Goal: Task Accomplishment & Management: Manage account settings

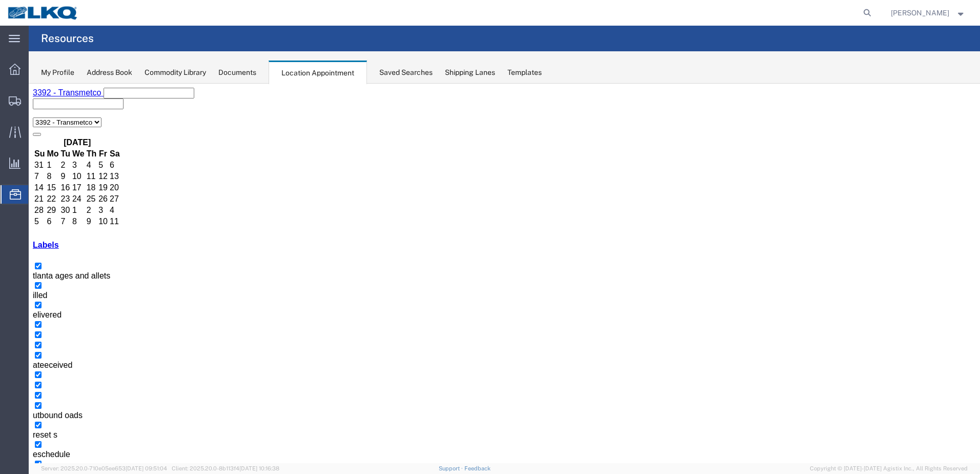
drag, startPoint x: 330, startPoint y: 346, endPoint x: 385, endPoint y: 315, distance: 62.2
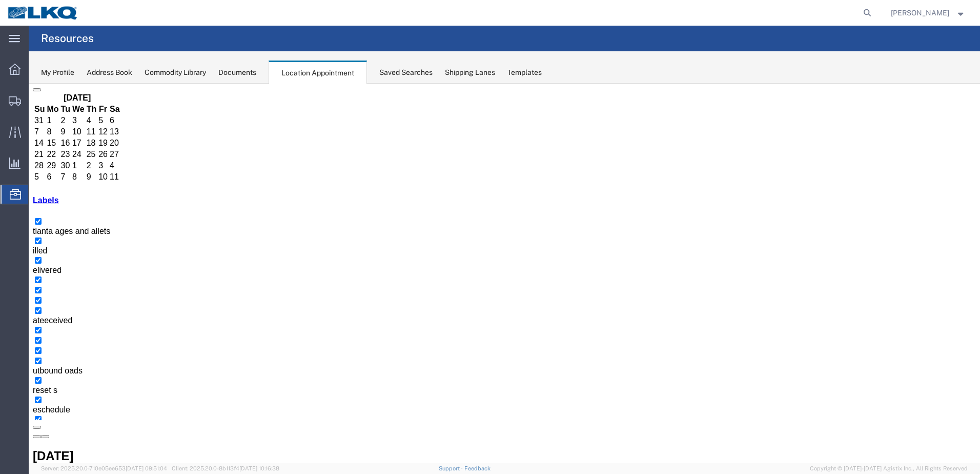
scroll to position [103, 0]
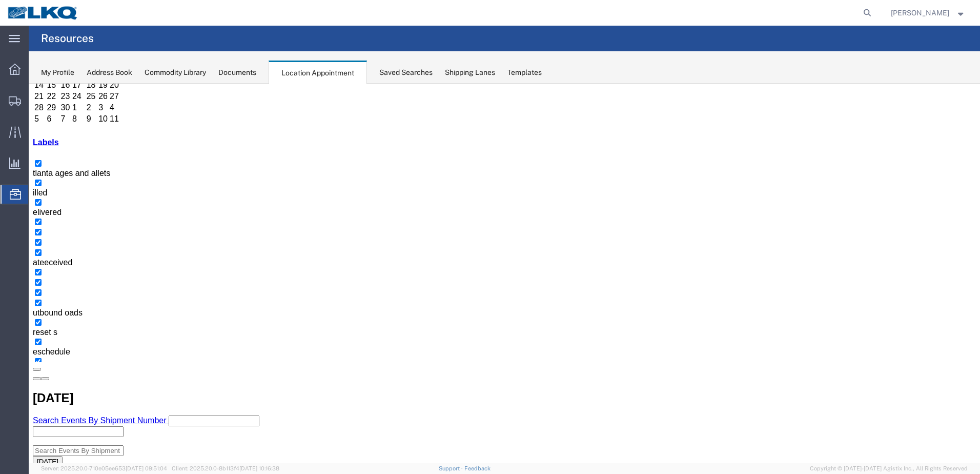
select select "1"
select select "22"
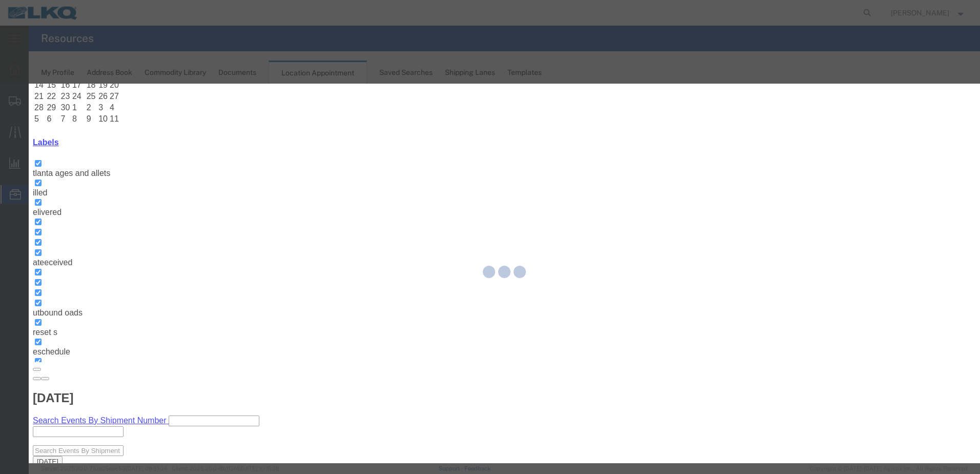
select select
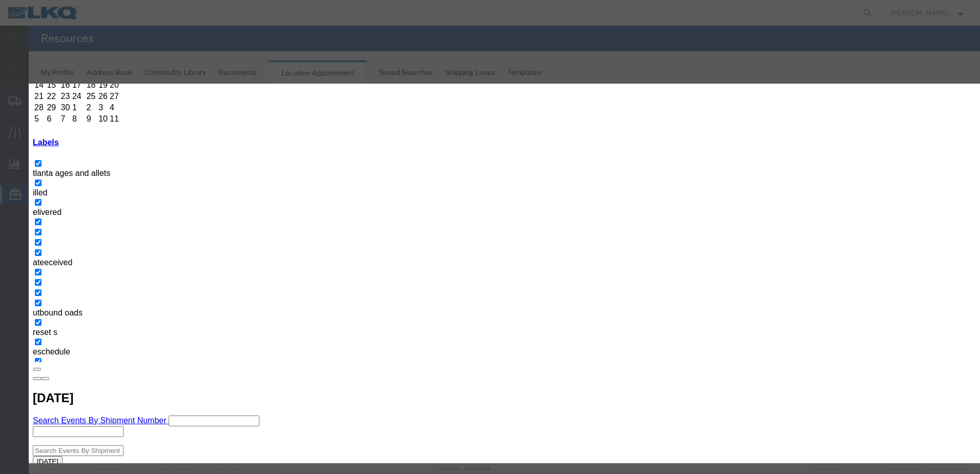
drag, startPoint x: 647, startPoint y: 409, endPoint x: 638, endPoint y: 408, distance: 9.3
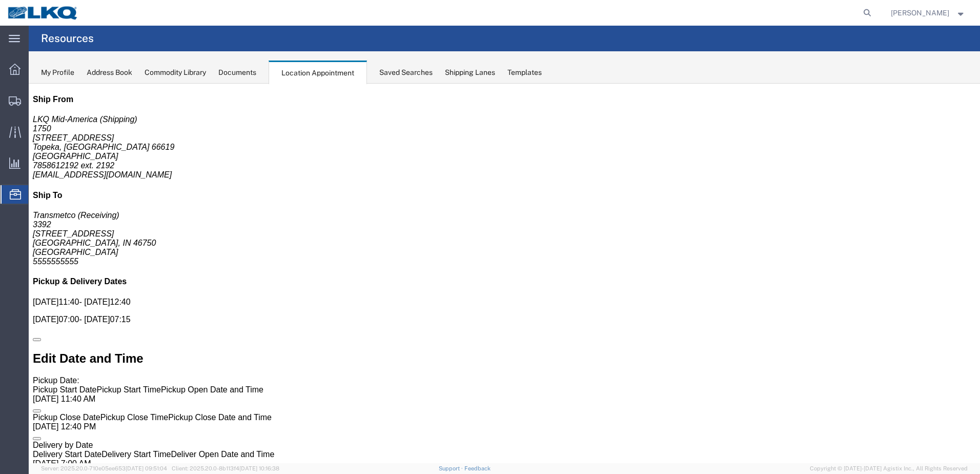
scroll to position [0, 0]
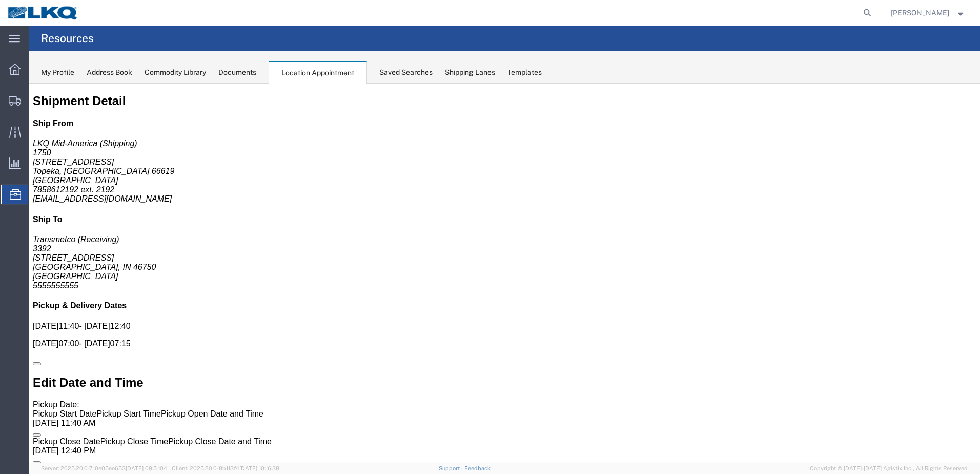
click at [17, 196] on icon at bounding box center [15, 194] width 11 height 10
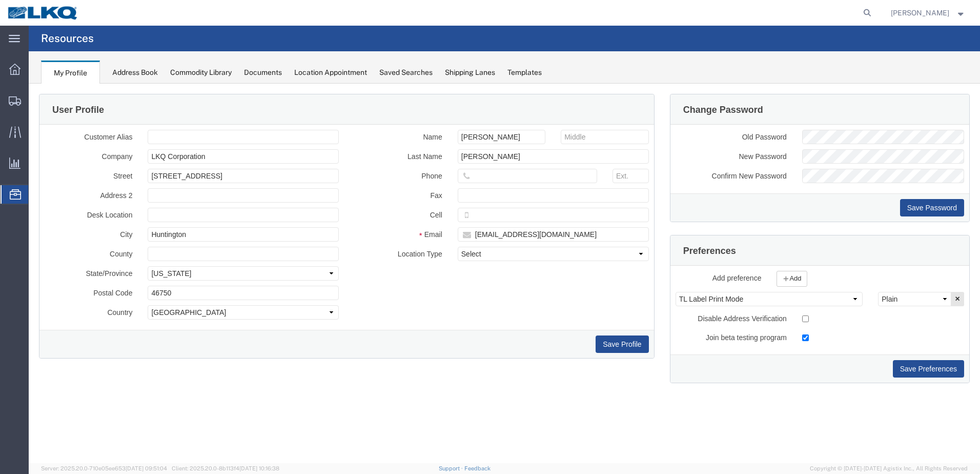
click at [350, 71] on div "Location Appointment" at bounding box center [330, 72] width 73 height 11
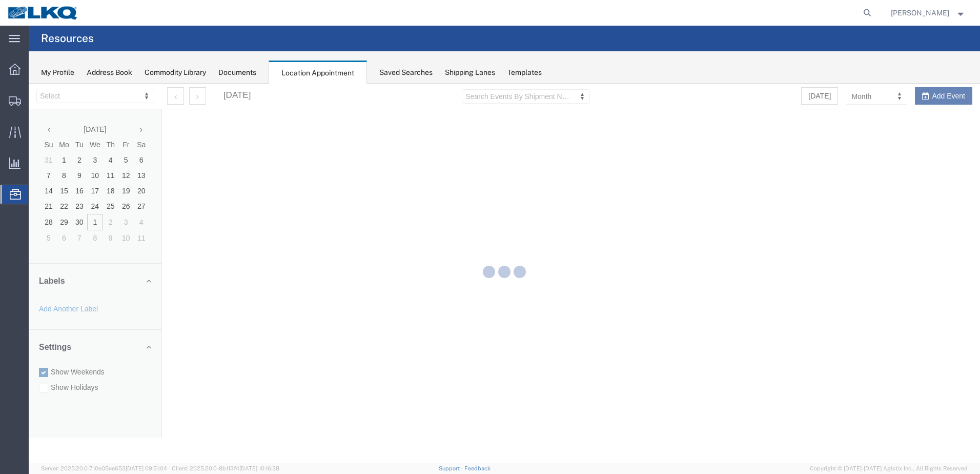
select select "28018"
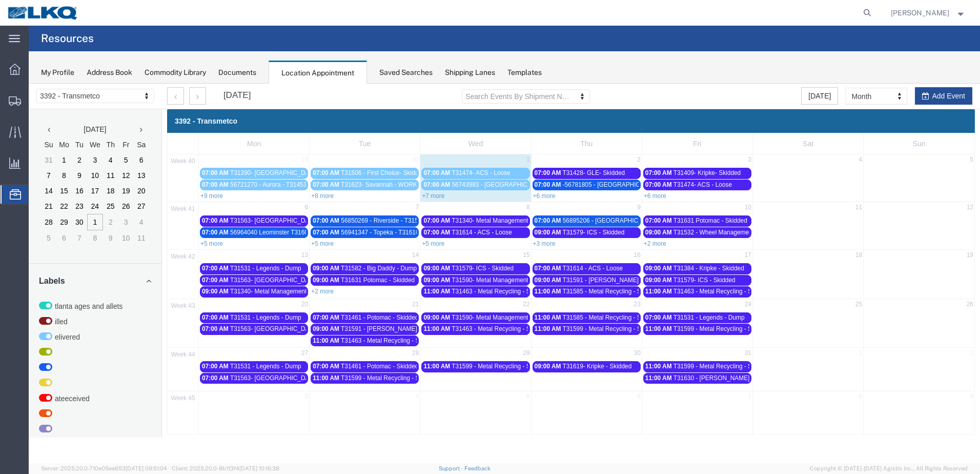
click at [328, 240] on link "+5 more" at bounding box center [322, 243] width 23 height 7
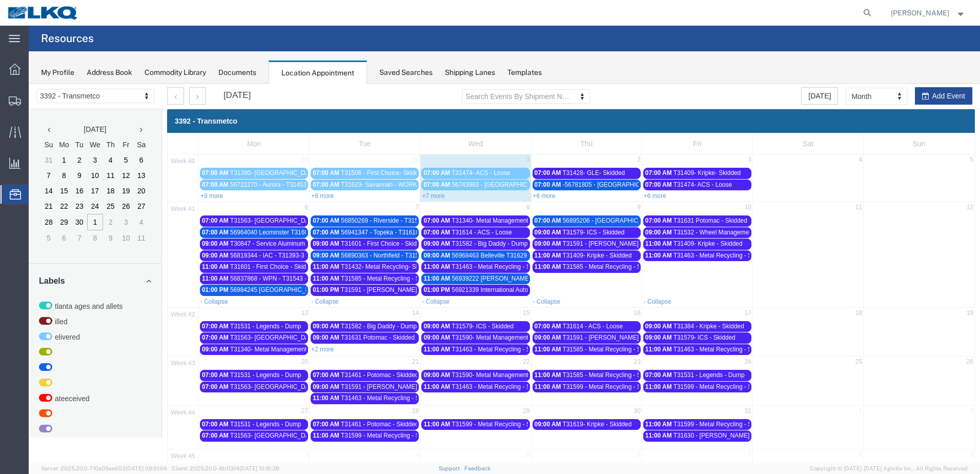
click at [342, 232] on span "56941347 - Topeka - T31610 - Palletized" at bounding box center [396, 232] width 110 height 7
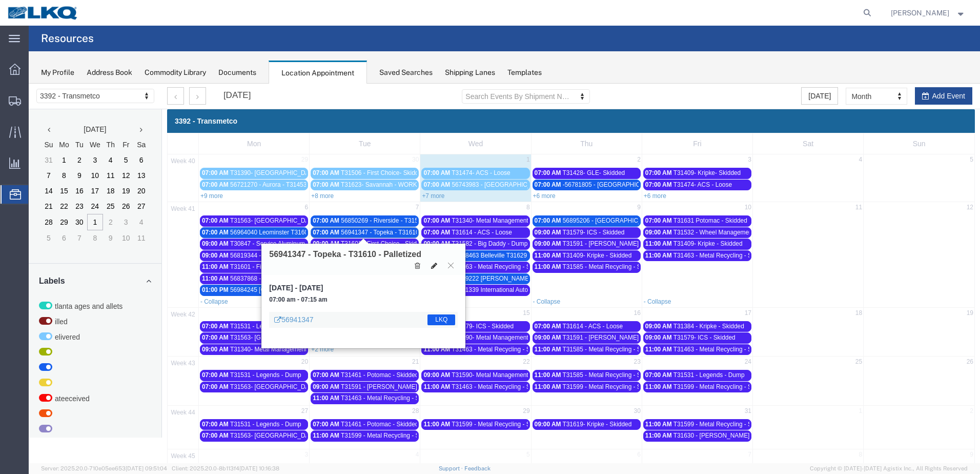
click at [431, 263] on icon at bounding box center [434, 265] width 6 height 7
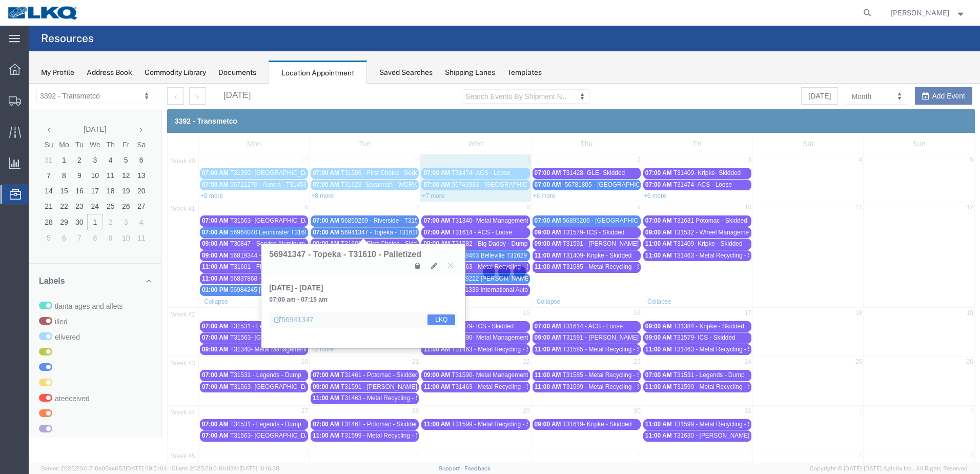
select select "1"
select select "22"
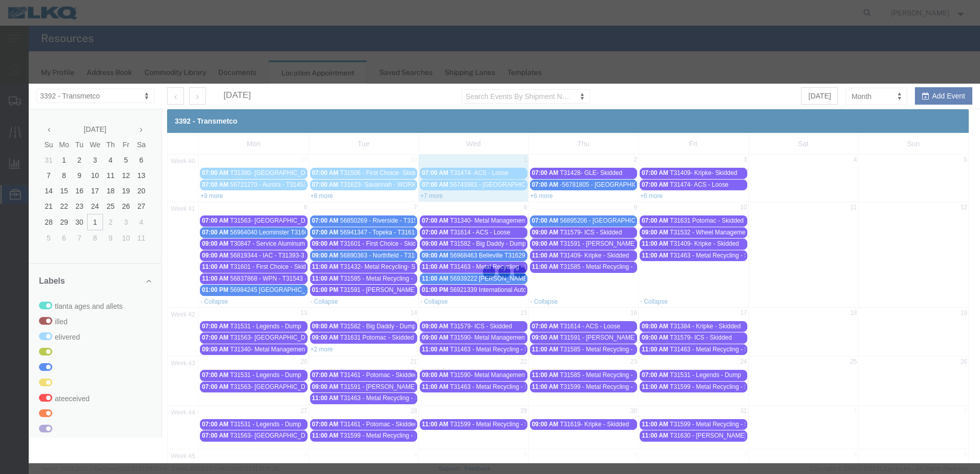
select select
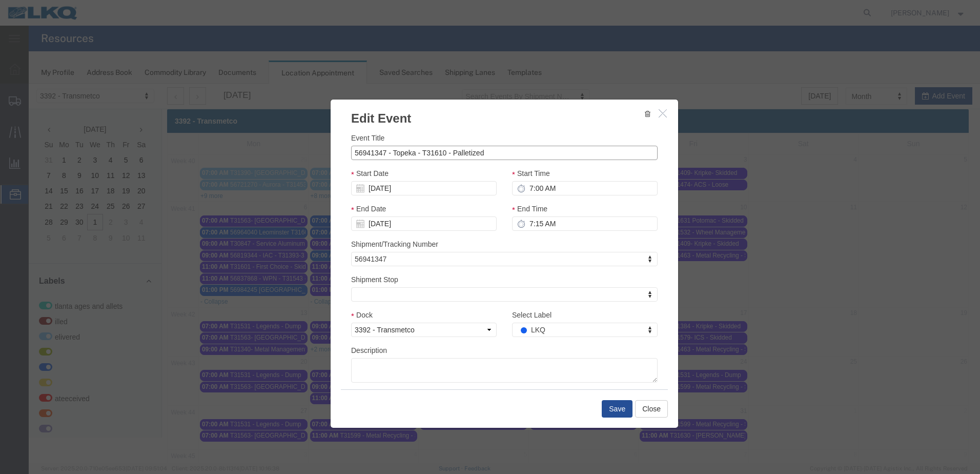
click at [493, 156] on input "56941347 - Topeka - T31610 - Palletized" at bounding box center [504, 153] width 307 height 14
click at [490, 151] on input "56941347 - Topeka - T31610 - Palletized" at bounding box center [504, 153] width 307 height 14
click at [619, 408] on button "Save" at bounding box center [617, 408] width 31 height 17
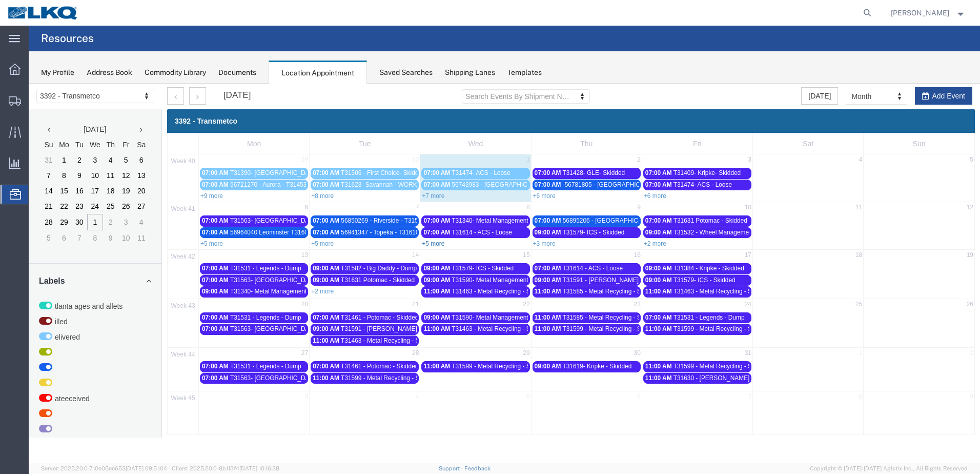
click at [434, 244] on link "+5 more" at bounding box center [433, 243] width 23 height 7
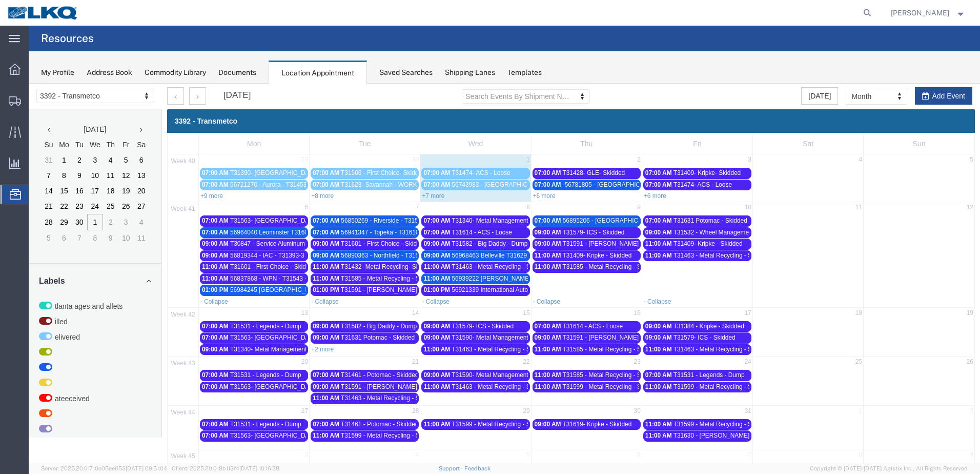
click at [500, 255] on span "56968463 Belleville T31629 Skidded" at bounding box center [501, 255] width 99 height 7
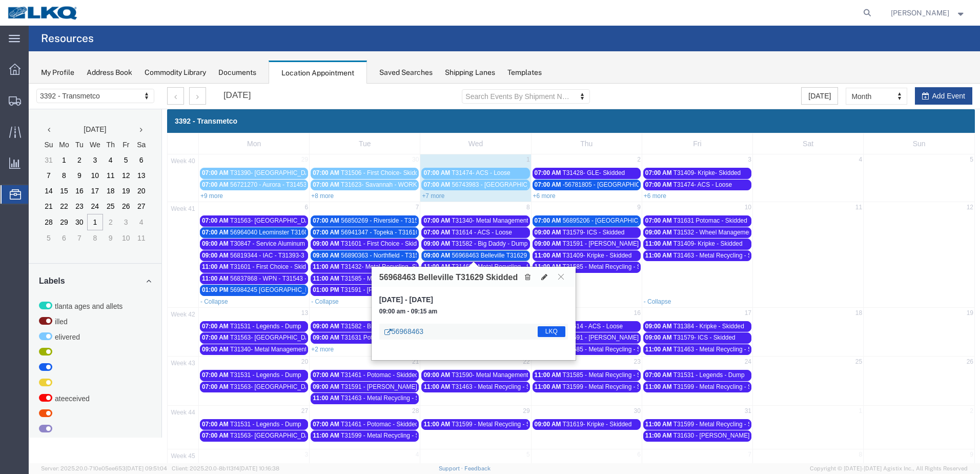
click at [418, 331] on link "56968463" at bounding box center [404, 331] width 39 height 10
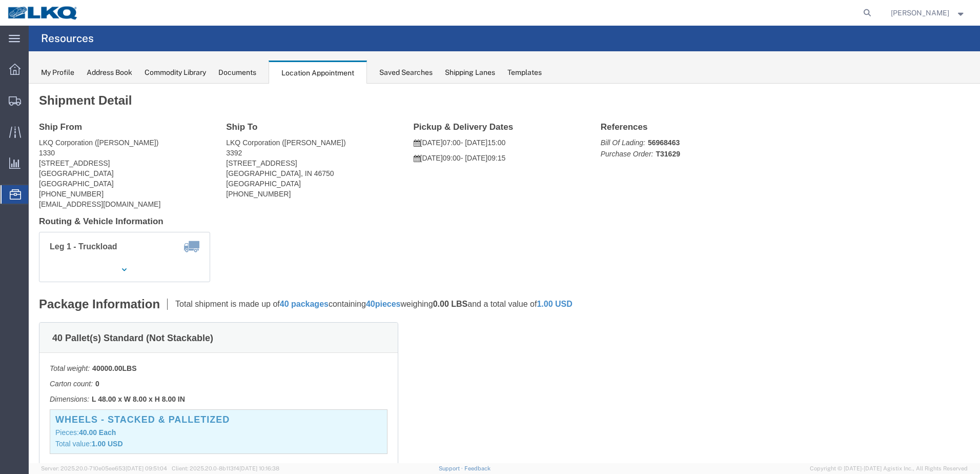
click at [19, 195] on icon at bounding box center [15, 194] width 11 height 10
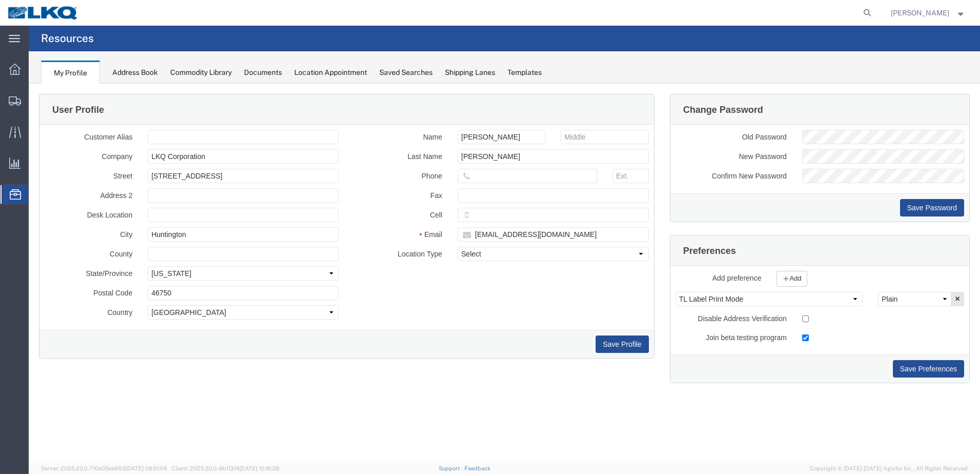
click at [322, 75] on div "Location Appointment" at bounding box center [330, 72] width 73 height 11
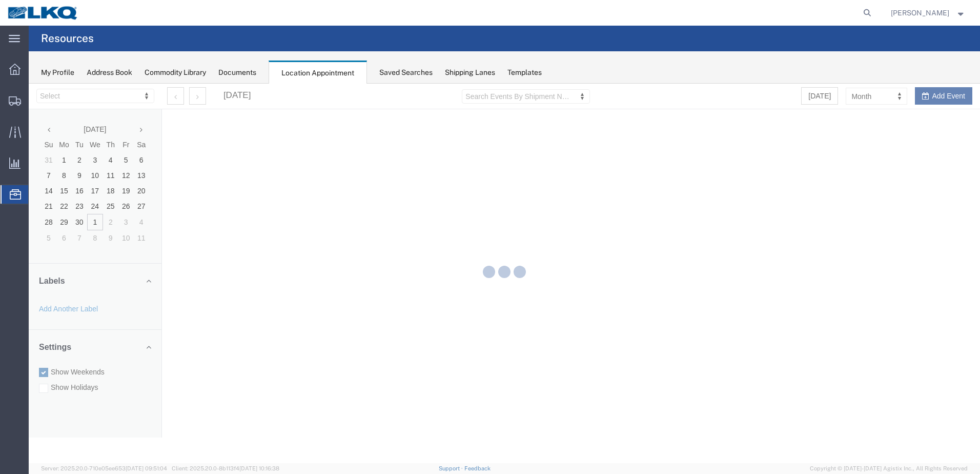
select select "28018"
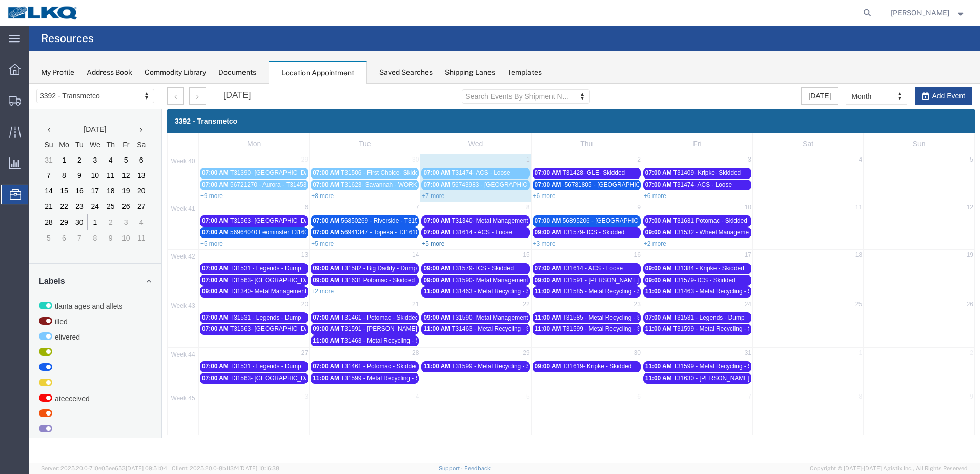
click at [432, 242] on link "+5 more" at bounding box center [433, 243] width 23 height 7
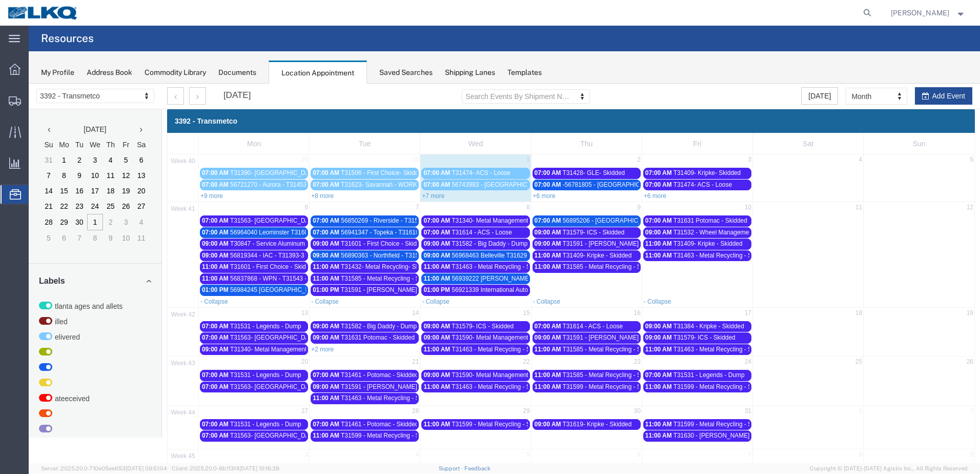
click at [473, 254] on span "56968463 Belleville T31629 Skidded" at bounding box center [501, 255] width 99 height 7
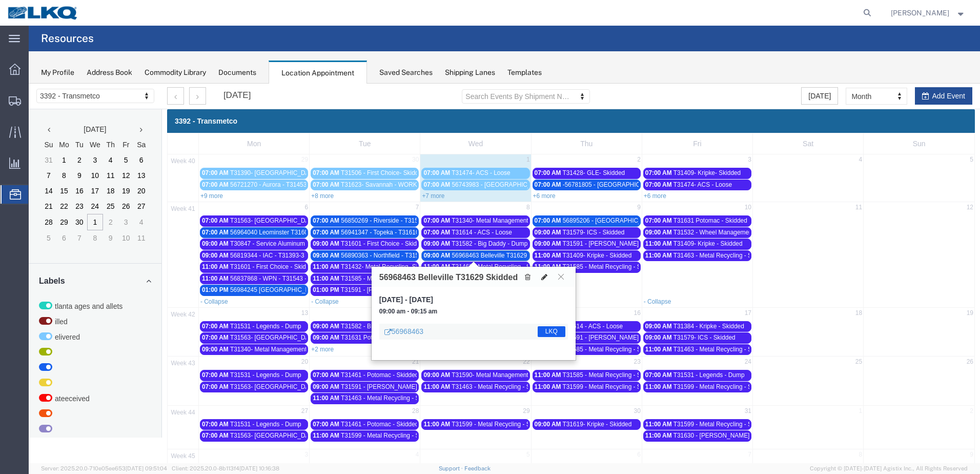
click at [543, 274] on icon at bounding box center [545, 276] width 6 height 7
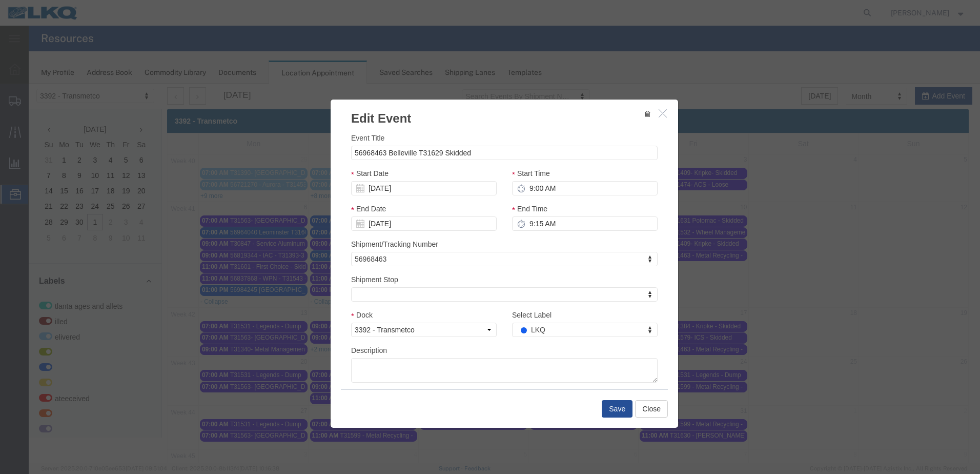
select select
click at [477, 153] on input "56968463 Belleville T31629 Skidded" at bounding box center [504, 153] width 307 height 14
type input "tr"
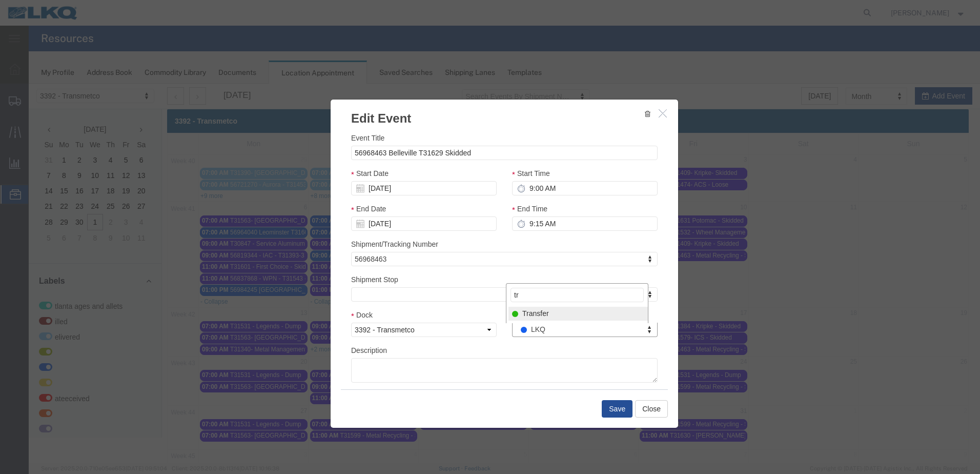
select select "21"
click at [384, 151] on input "56968463 Belleville T31629 Skidded" at bounding box center [504, 153] width 307 height 14
type input "56968463 To KIDC Belleville T31629 Skidded"
click at [617, 411] on button "Save" at bounding box center [617, 408] width 31 height 17
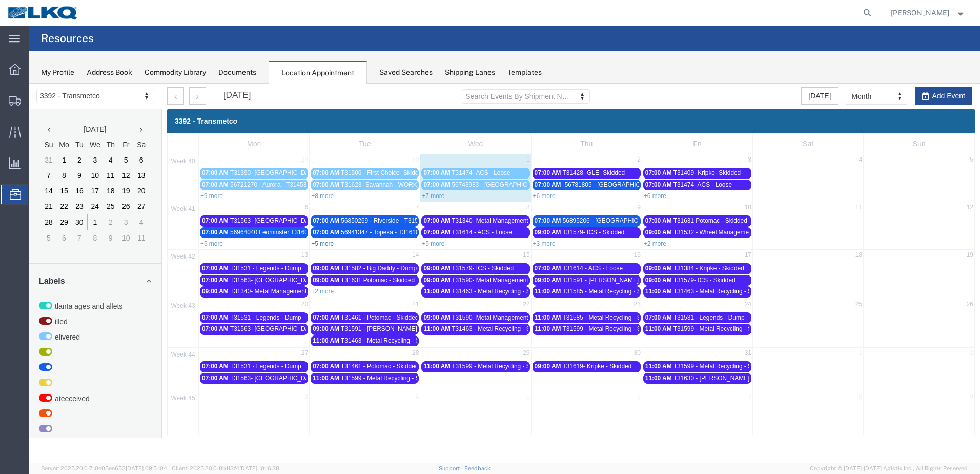
click at [326, 243] on link "+5 more" at bounding box center [322, 243] width 23 height 7
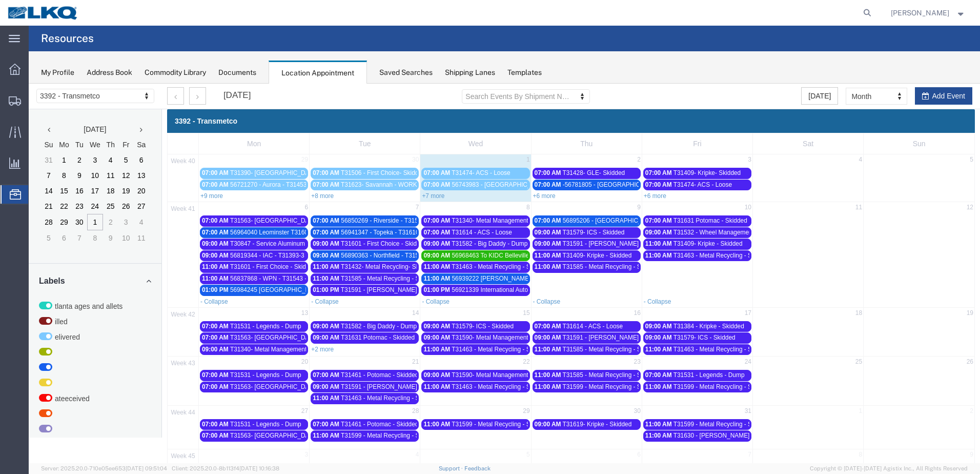
click at [365, 231] on span "56941347 - Topeka - T31610 - Palletized" at bounding box center [396, 232] width 110 height 7
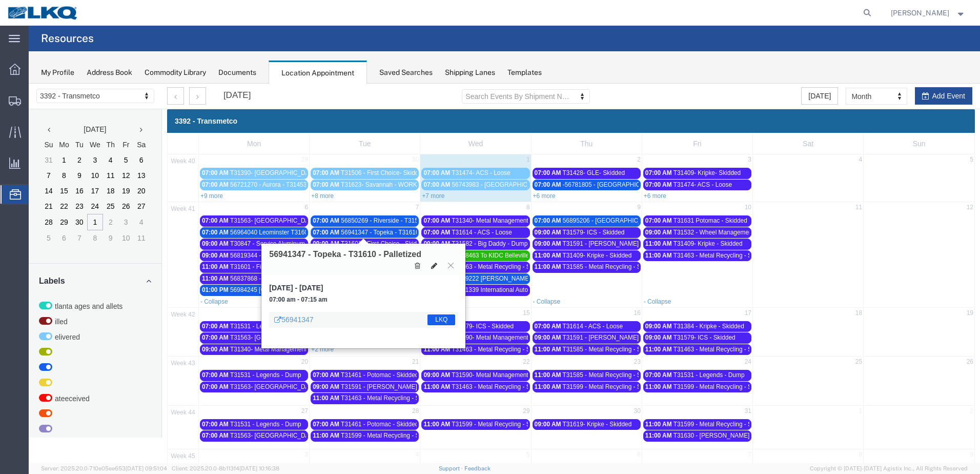
click at [433, 263] on icon at bounding box center [434, 265] width 6 height 7
select select "100"
select select "1"
select select "22"
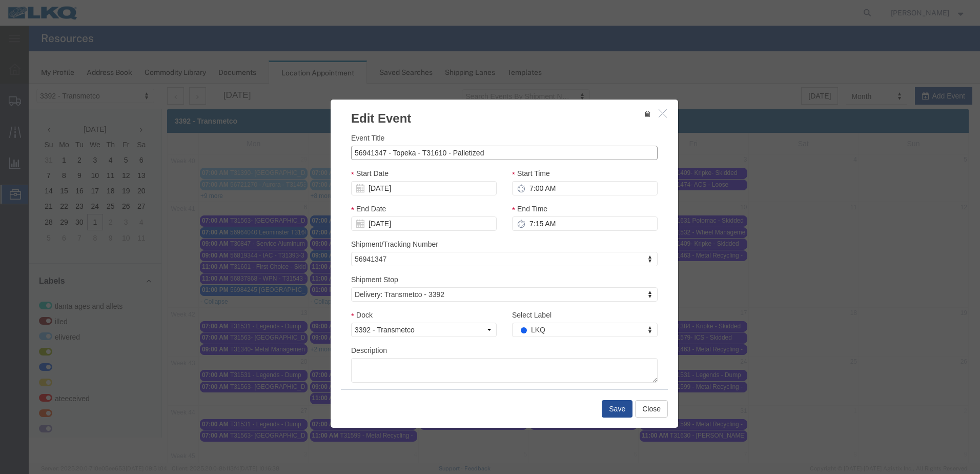
click at [505, 157] on input "56941347 - Topeka - T31610 - Palletized" at bounding box center [504, 153] width 307 height 14
click at [504, 157] on input "56941347 - Topeka - T31610 - Palletized" at bounding box center [504, 153] width 307 height 14
click at [503, 157] on input "56941347 - Topeka - T31610 - Palletized" at bounding box center [504, 153] width 307 height 14
drag, startPoint x: 390, startPoint y: 155, endPoint x: 406, endPoint y: 157, distance: 15.5
click at [391, 155] on input "56941347 - Topeka - T31610 - Palletized" at bounding box center [504, 153] width 307 height 14
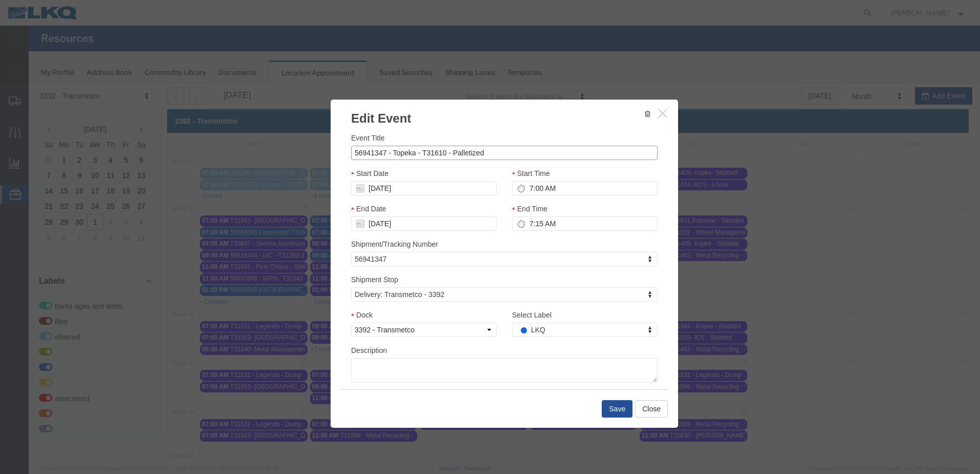
drag, startPoint x: 391, startPoint y: 150, endPoint x: 404, endPoint y: 152, distance: 12.5
click at [392, 150] on input "56941347 - Topeka - T31610 - Palletized" at bounding box center [504, 153] width 307 height 14
click at [408, 154] on input "56941347 - Topeka - T31610 - Palletized" at bounding box center [504, 153] width 307 height 14
type input "56941347 - To KIDC Topeka - T31610 - Palletized"
type input "tr"
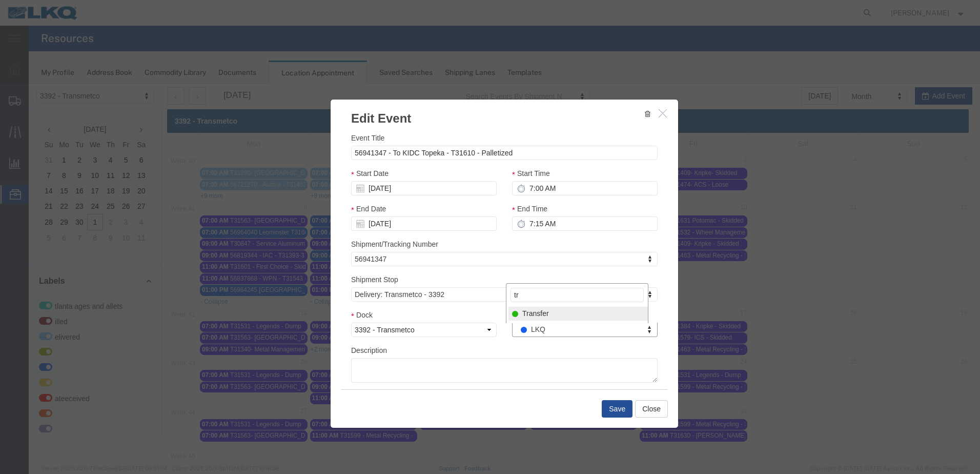
select select "21"
click at [615, 410] on button "Save" at bounding box center [617, 408] width 31 height 17
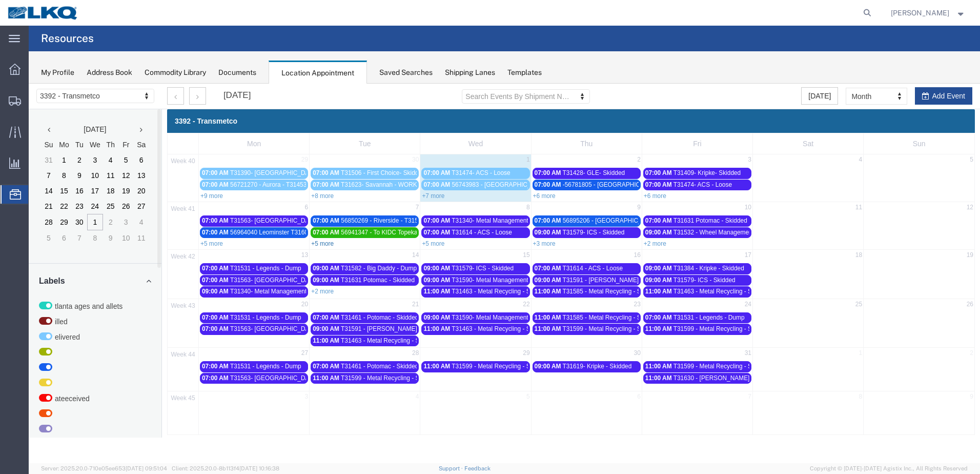
click at [329, 241] on link "+5 more" at bounding box center [322, 243] width 23 height 7
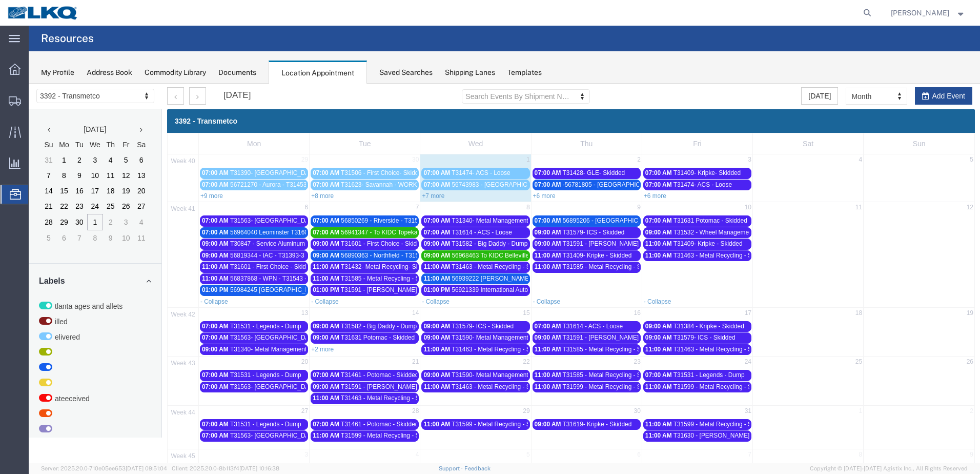
click at [489, 255] on span "56968463 To KIDC Belleville T31629 Skidded" at bounding box center [513, 255] width 123 height 7
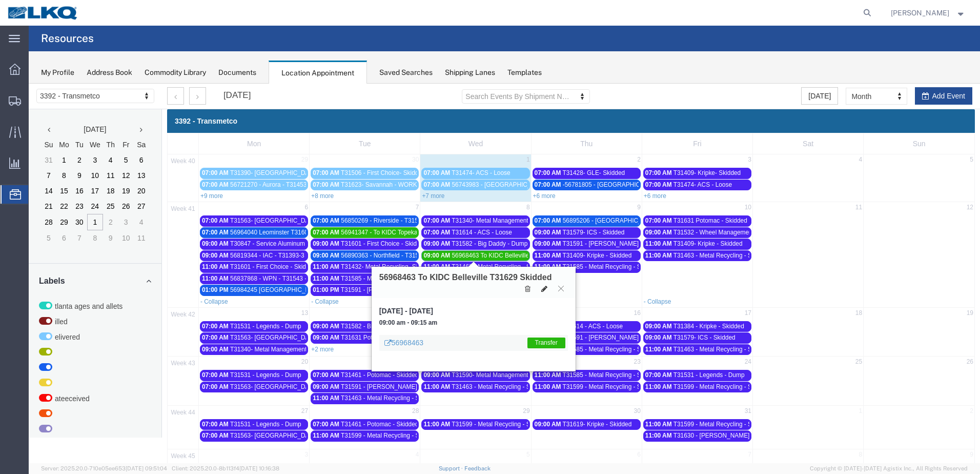
click at [542, 286] on icon at bounding box center [545, 288] width 6 height 7
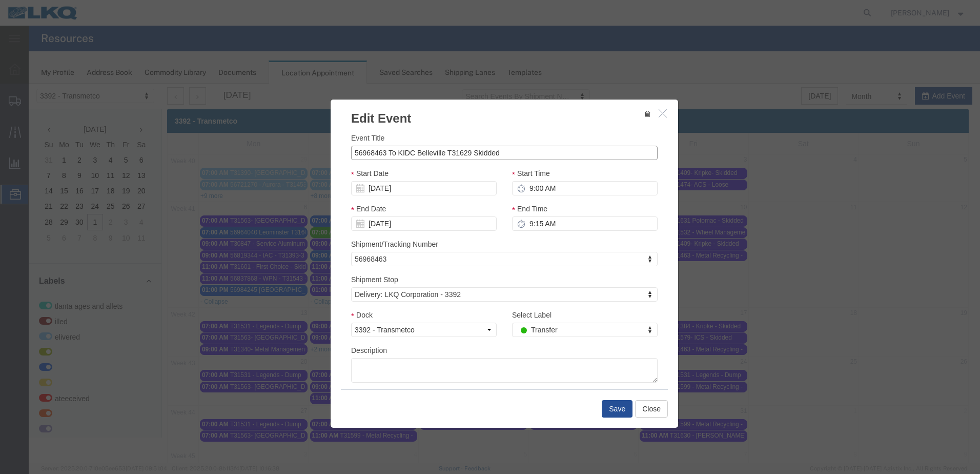
click at [411, 151] on input "56968463 To KIDC Belleville T31629 Skidded" at bounding box center [504, 153] width 307 height 14
type input "56968463 Belleville T31629 Skidded"
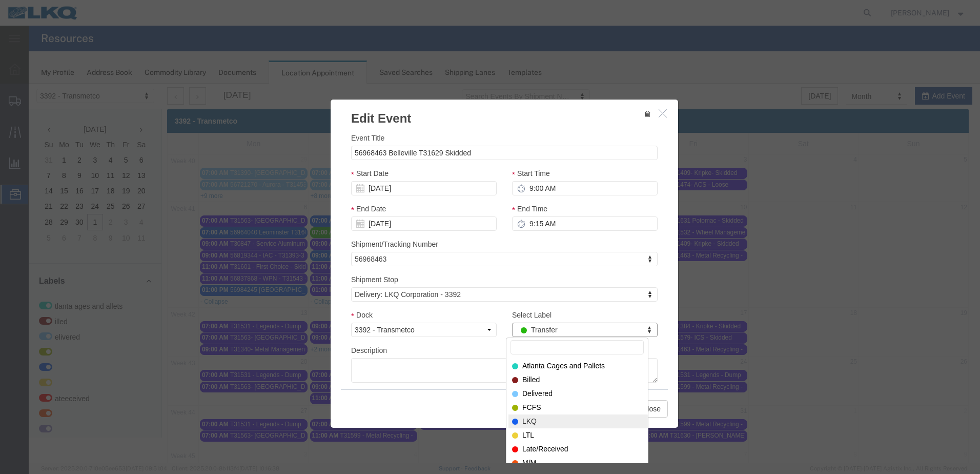
select select "22"
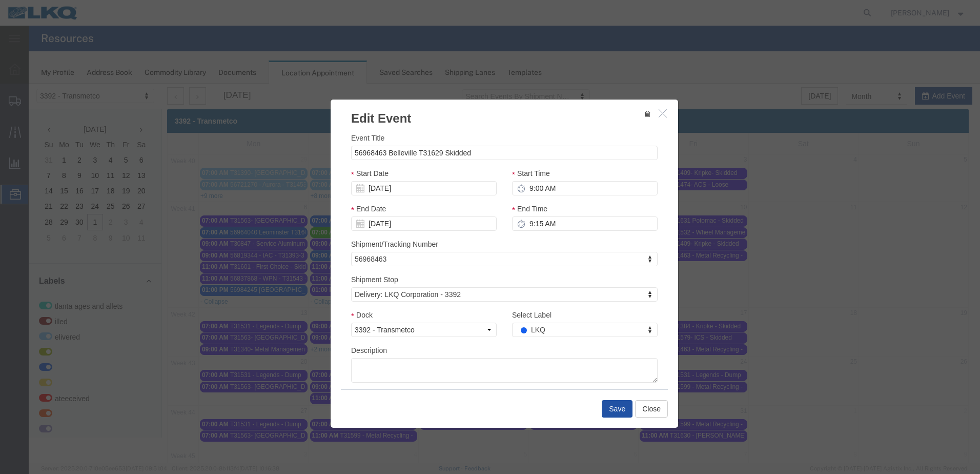
click at [610, 405] on button "Save" at bounding box center [617, 408] width 31 height 17
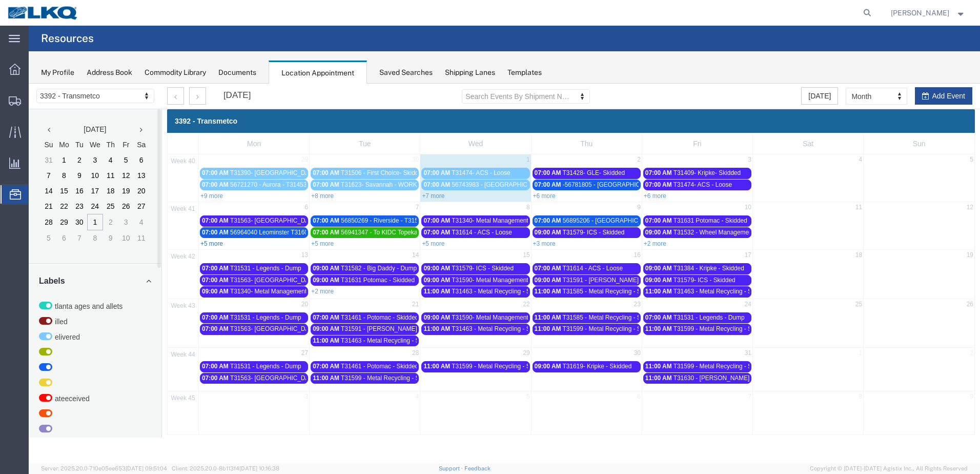
click at [214, 241] on link "+5 more" at bounding box center [212, 243] width 23 height 7
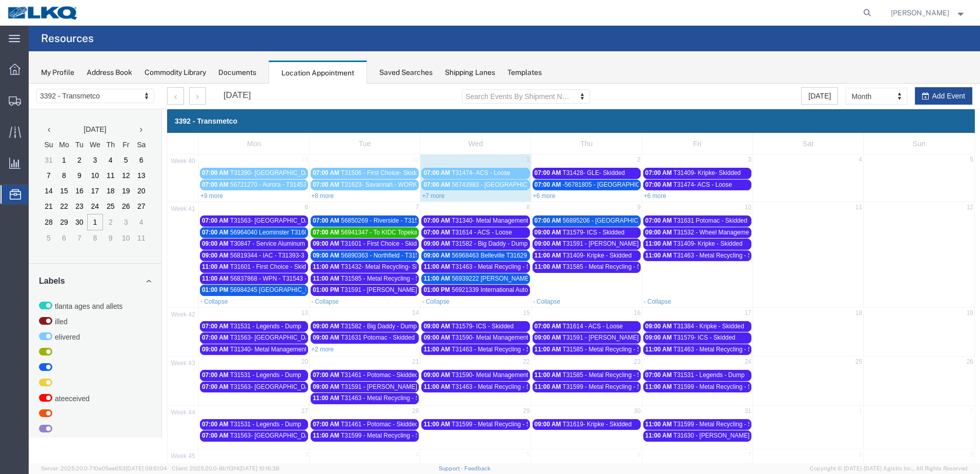
click at [269, 232] on span "56964040 Leominster T31604 Skidded" at bounding box center [282, 232] width 105 height 7
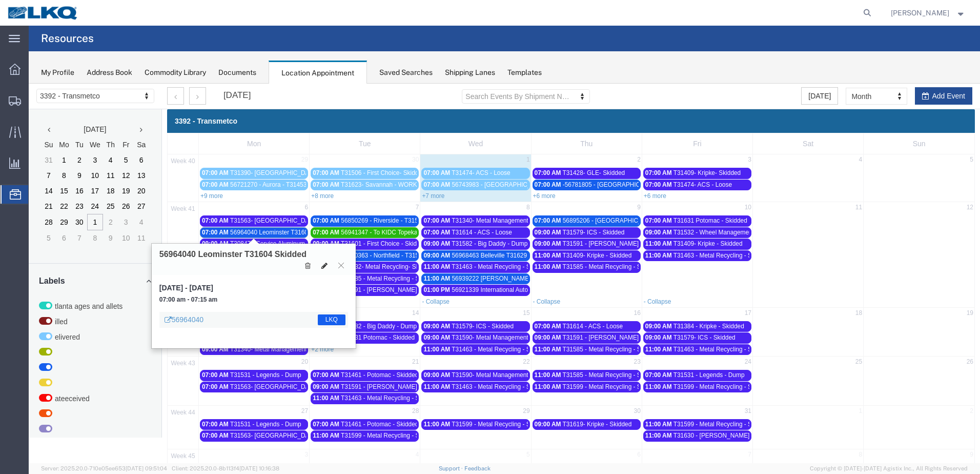
click at [323, 265] on icon at bounding box center [325, 265] width 6 height 7
select select "100"
select select "1"
select select "22"
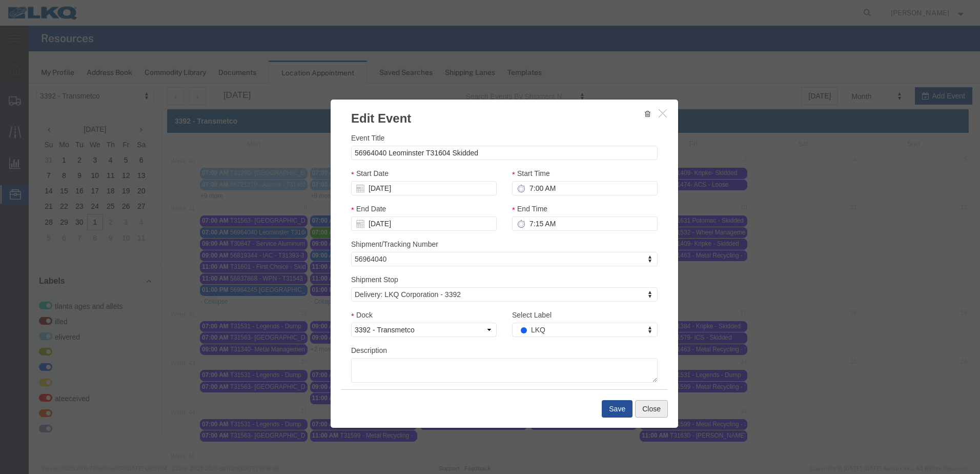
click at [654, 408] on button "Close" at bounding box center [651, 408] width 33 height 17
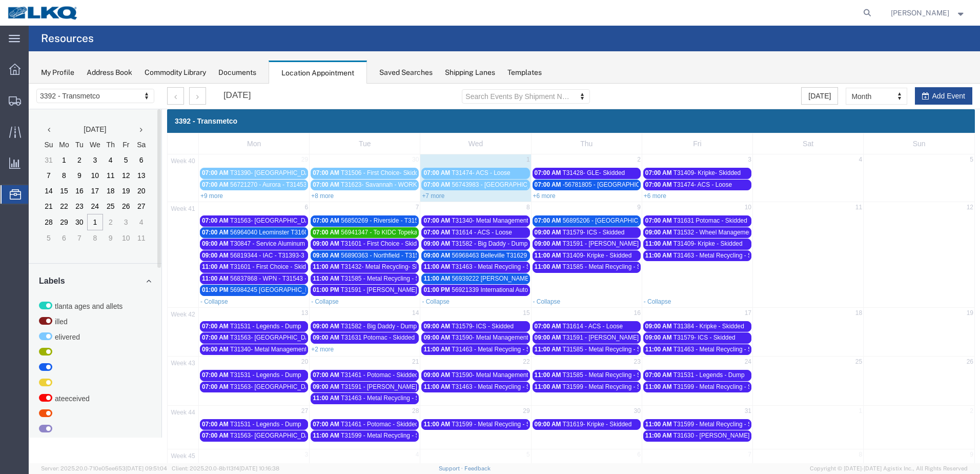
click at [278, 231] on span "56964040 Leominster T31604 Skidded" at bounding box center [282, 232] width 105 height 7
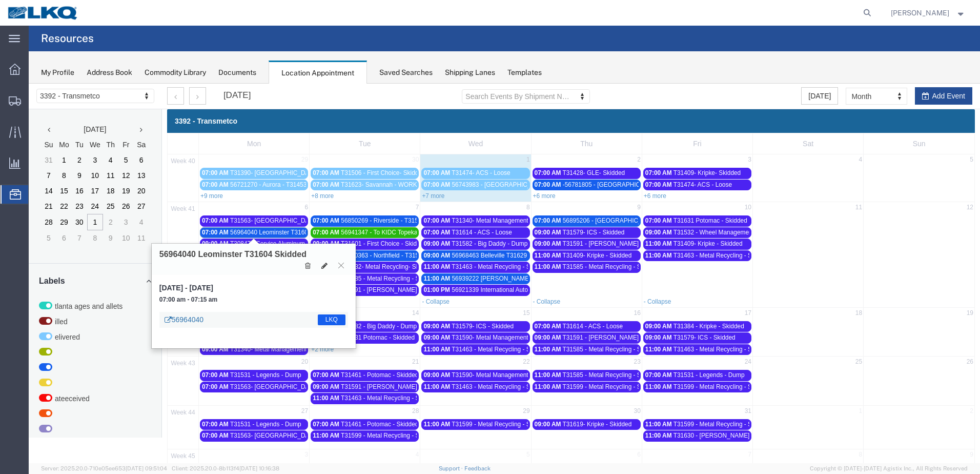
click at [195, 318] on link "56964040" at bounding box center [184, 319] width 39 height 10
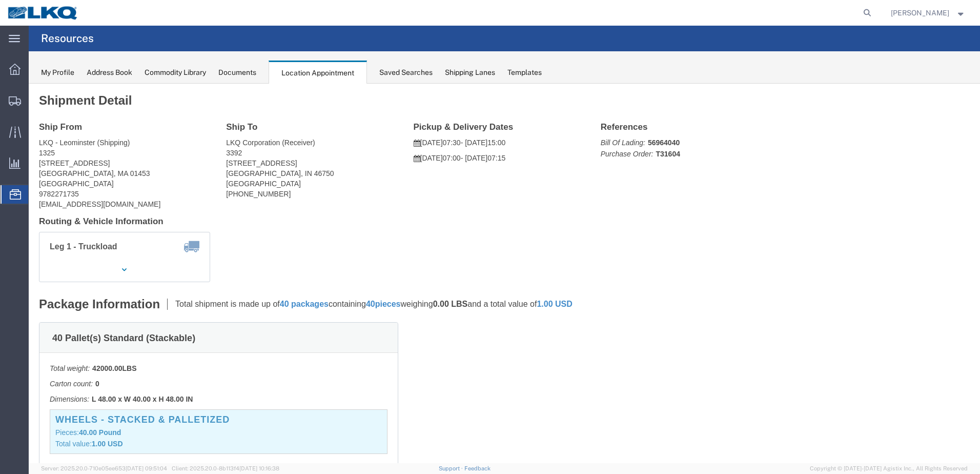
click at [296, 71] on div "Location Appointment" at bounding box center [318, 73] width 98 height 24
click at [18, 196] on icon at bounding box center [15, 194] width 11 height 10
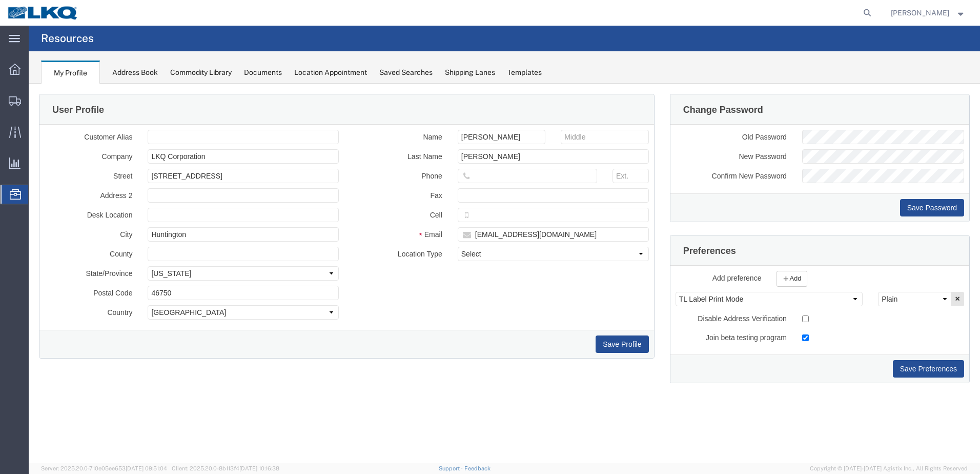
click at [355, 65] on div "My Profile Address Book Commodity Library Documents Location Appointment Saved …" at bounding box center [505, 67] width 952 height 32
click at [355, 72] on div "Location Appointment" at bounding box center [330, 72] width 73 height 11
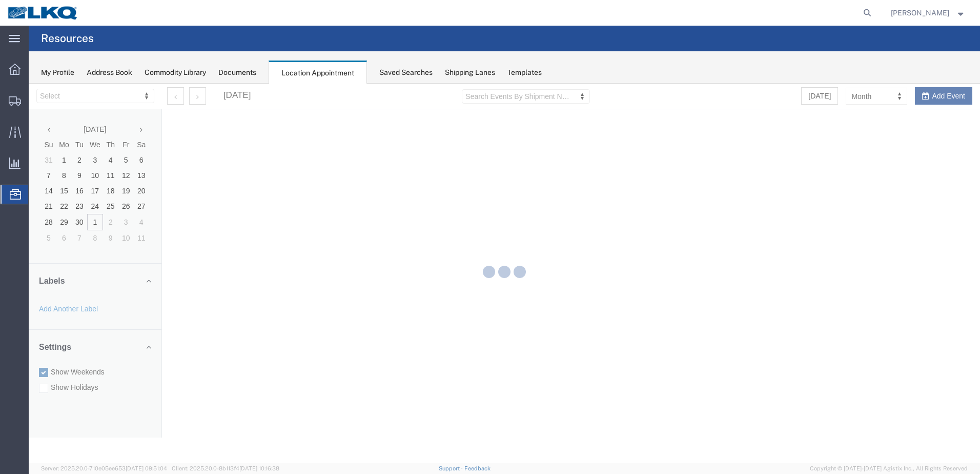
select select "28018"
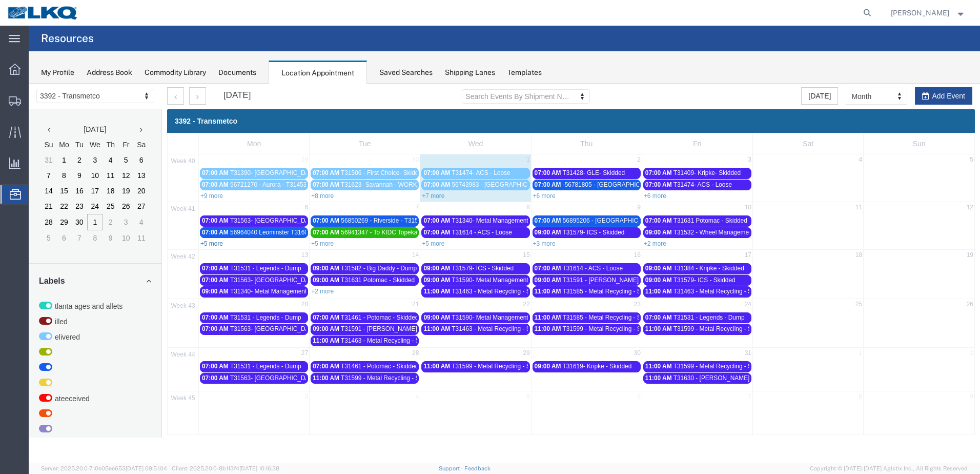
click at [214, 244] on link "+5 more" at bounding box center [212, 243] width 23 height 7
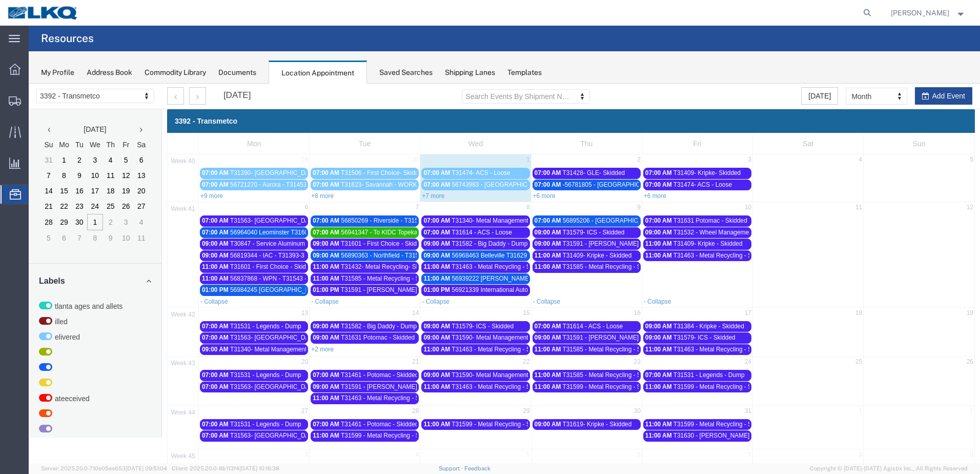
click at [253, 233] on span "56964040 Leominster T31604 Skidded" at bounding box center [282, 232] width 105 height 7
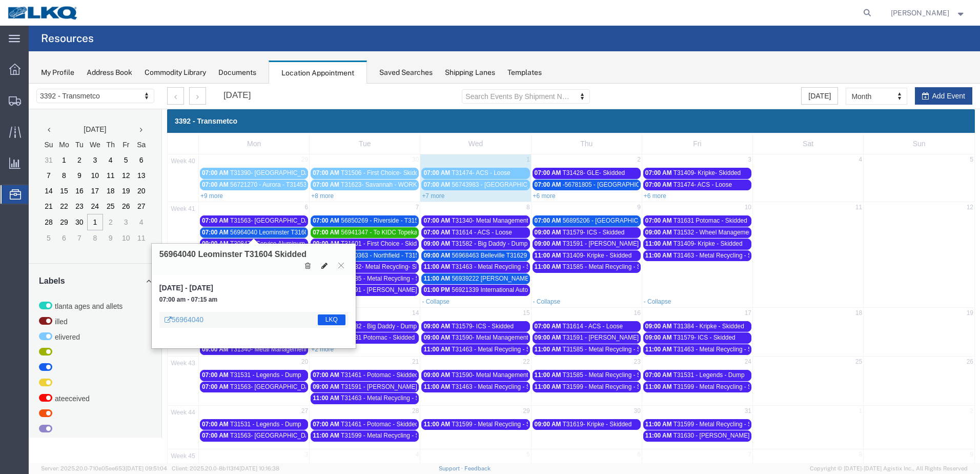
click at [327, 263] on icon at bounding box center [325, 265] width 6 height 7
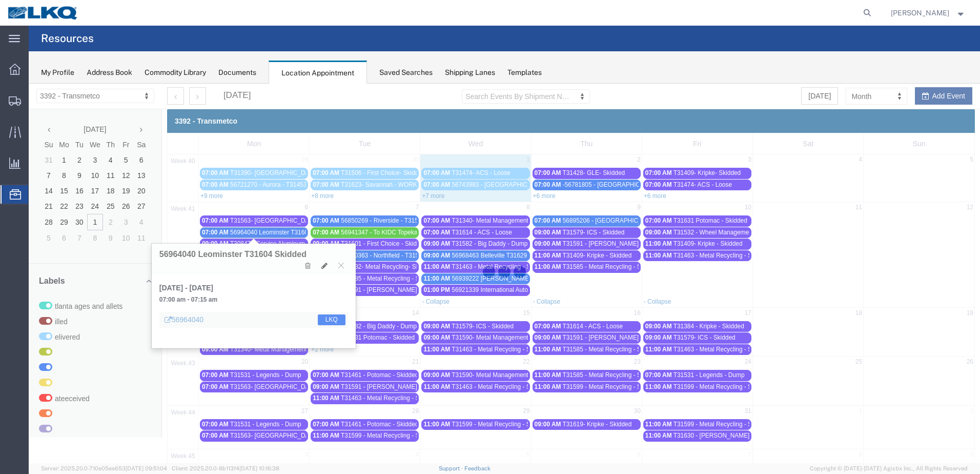
select select "1"
select select "22"
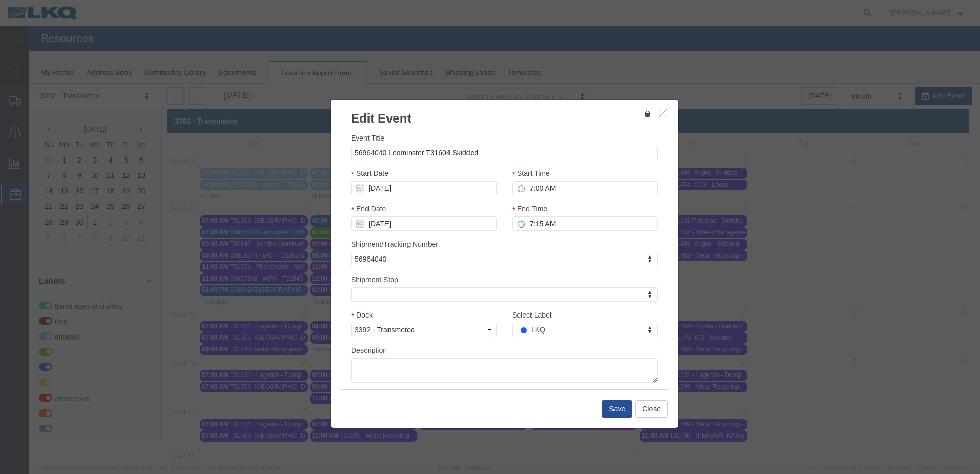
select select
click at [485, 152] on input "56964040 Leominster T31604 Skidded" at bounding box center [504, 153] width 307 height 14
type input "tra"
select select "21"
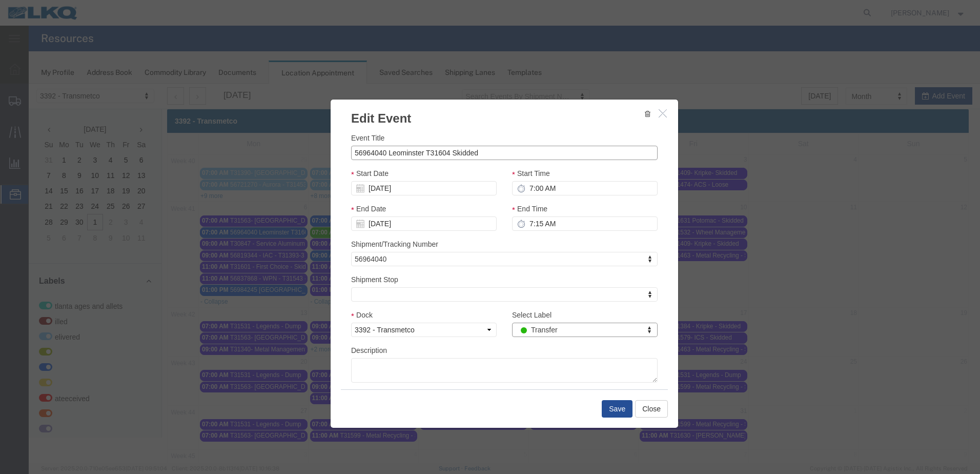
click at [385, 154] on input "56964040 Leominster T31604 Skidded" at bounding box center [504, 153] width 307 height 14
type input "56964040 To KIDC Leominster T31604 Skidded"
click at [620, 411] on button "Save" at bounding box center [617, 408] width 31 height 17
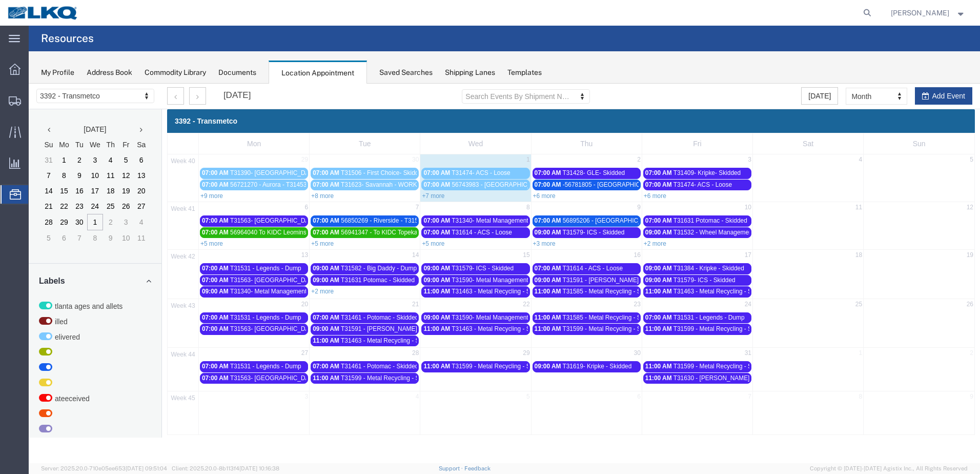
click at [488, 355] on td "29" at bounding box center [475, 354] width 111 height 13
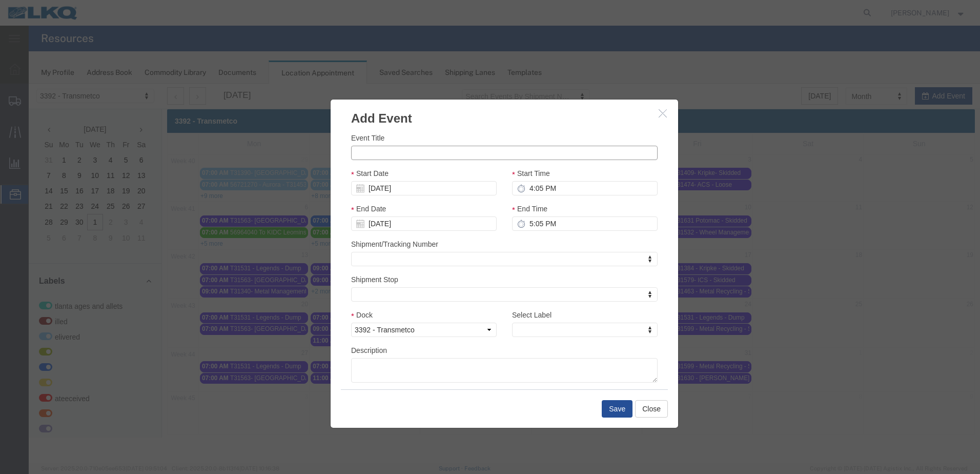
click at [451, 156] on input "Event Title" at bounding box center [504, 153] width 307 height 14
type input "T31532- Wheel Management- Skidded"
click at [504, 125] on h3 "Add Event" at bounding box center [505, 113] width 348 height 28
click at [530, 192] on input "4:05 PM" at bounding box center [585, 188] width 146 height 14
type input "7:00 a"
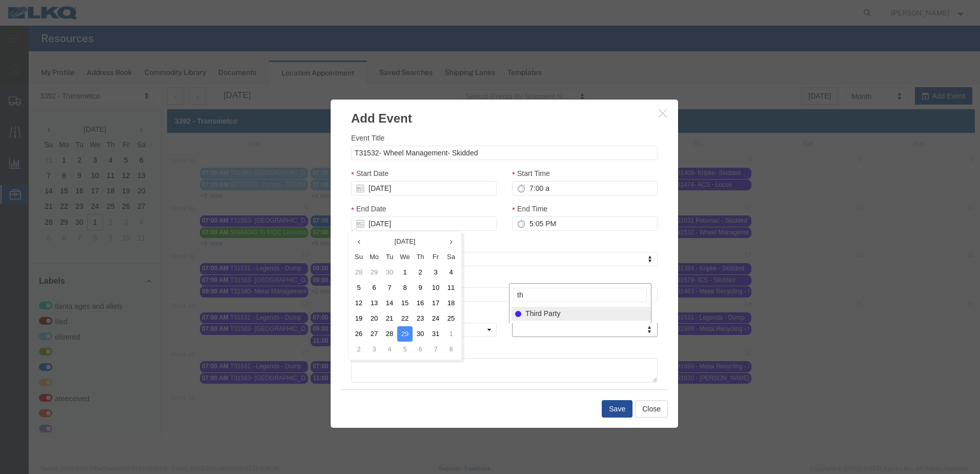
type input "th"
select select "23"
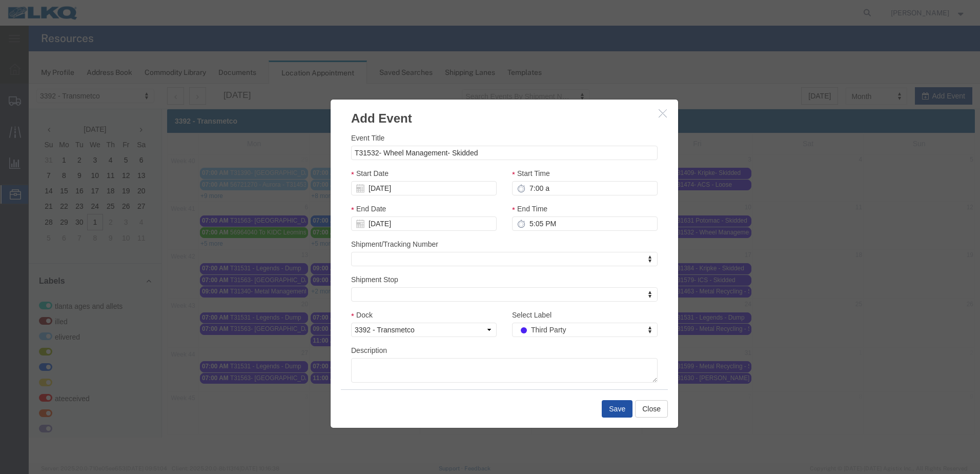
click at [608, 409] on button "Save" at bounding box center [617, 408] width 31 height 17
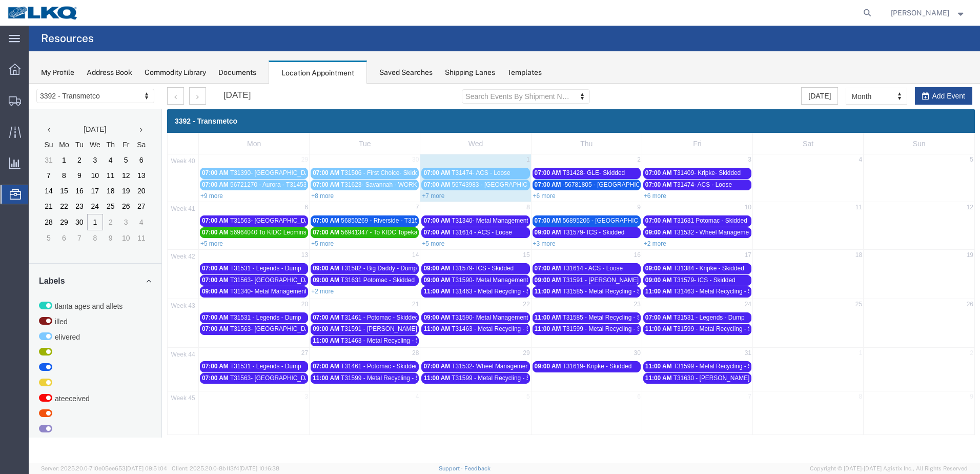
click at [440, 198] on link "+7 more" at bounding box center [433, 195] width 23 height 7
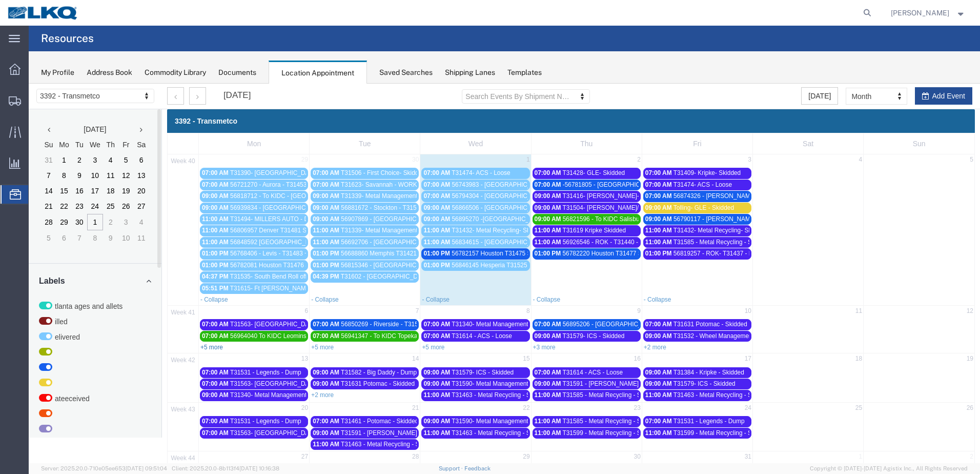
click at [215, 350] on link "+5 more" at bounding box center [212, 347] width 23 height 7
